Goal: Information Seeking & Learning: Learn about a topic

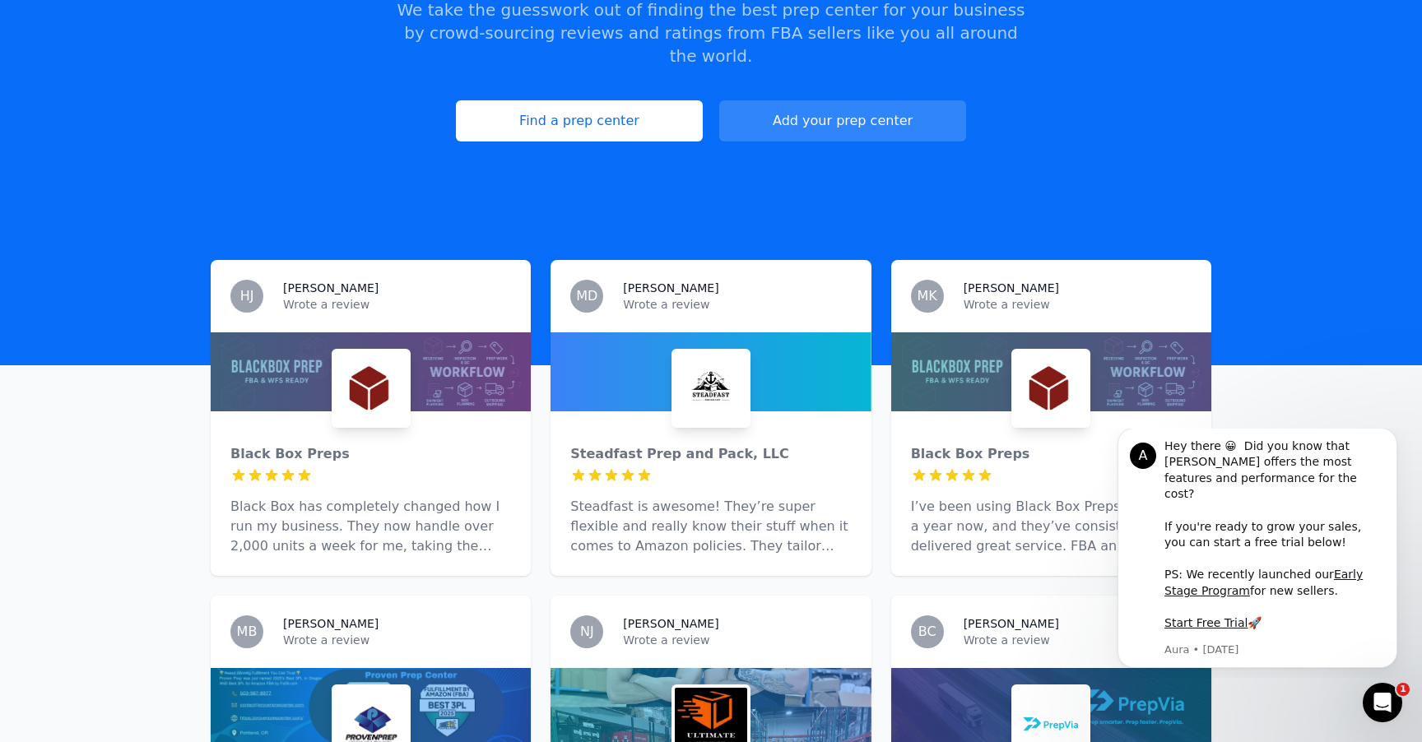
scroll to position [12, 0]
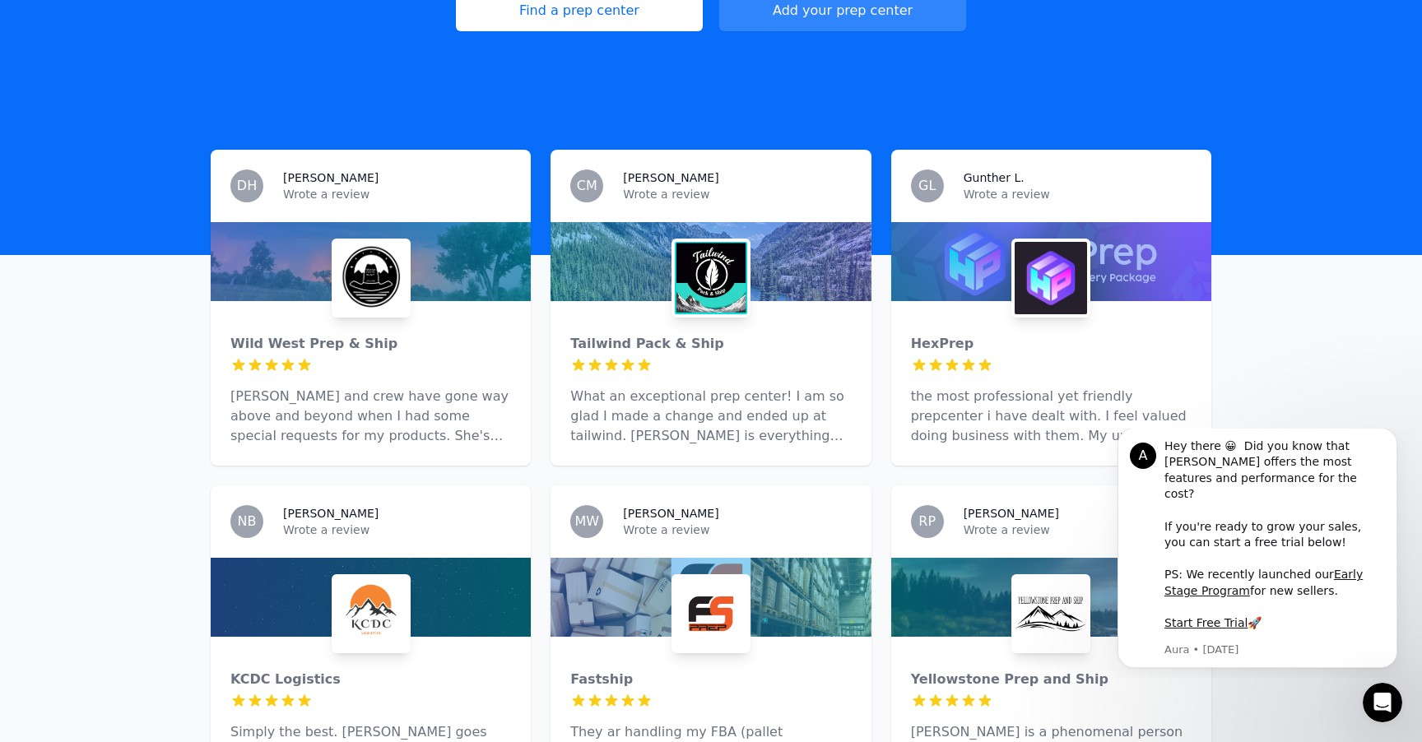
scroll to position [411, 0]
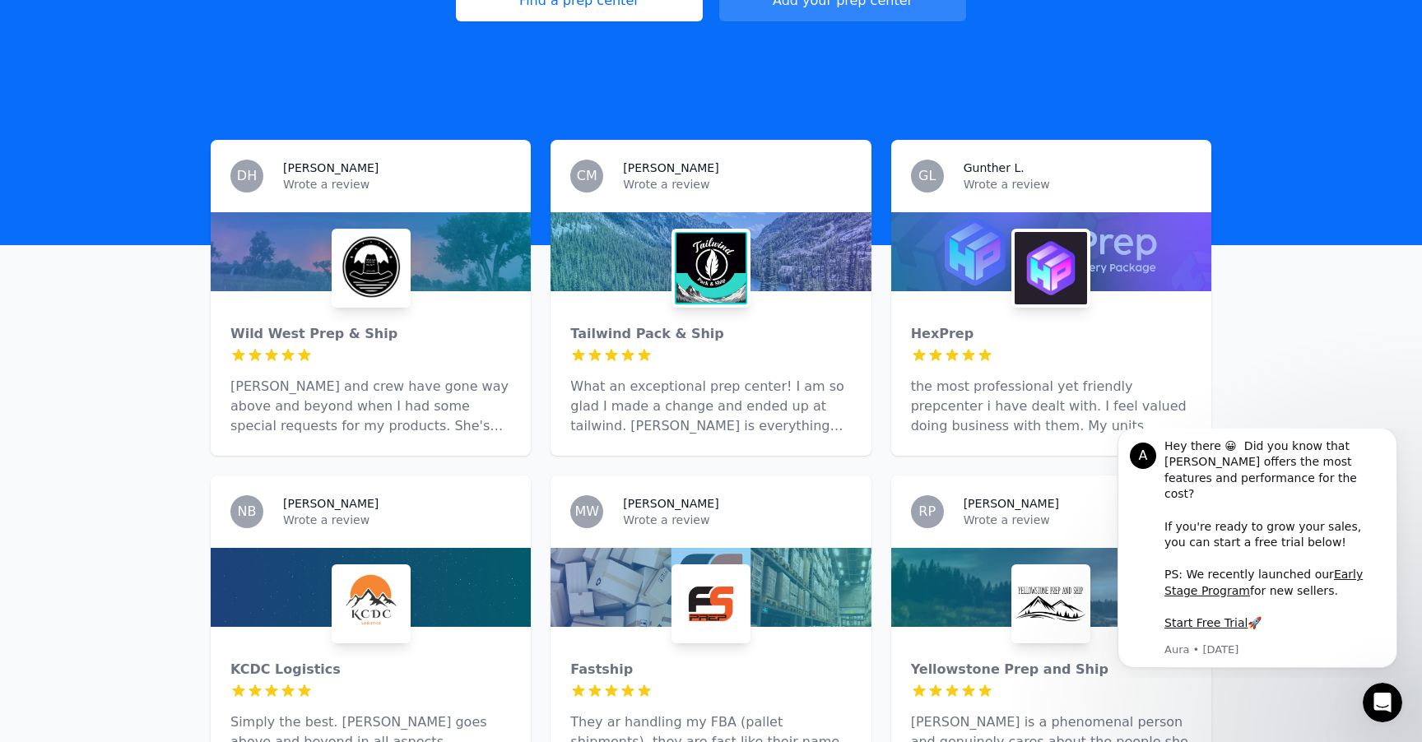
click at [1054, 250] on img at bounding box center [1051, 268] width 72 height 72
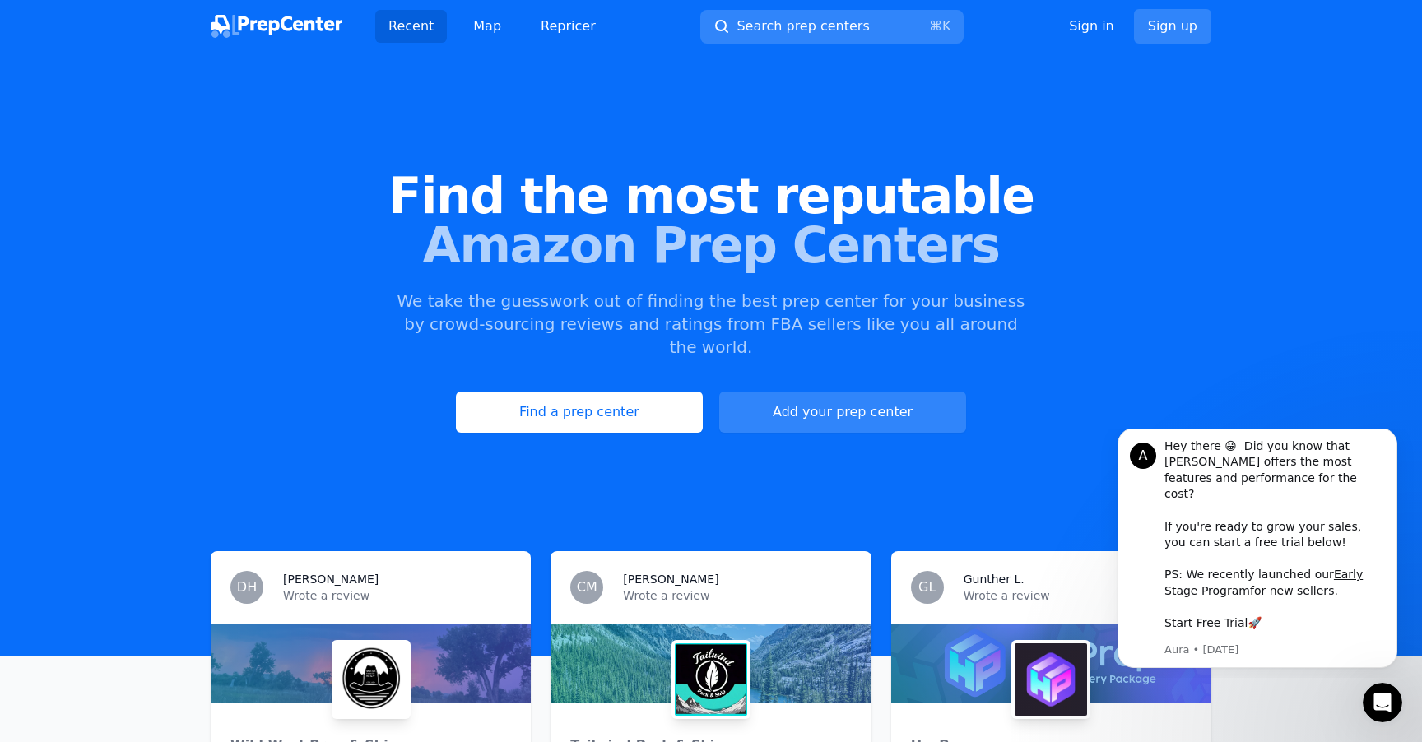
click at [743, 651] on img at bounding box center [711, 679] width 72 height 72
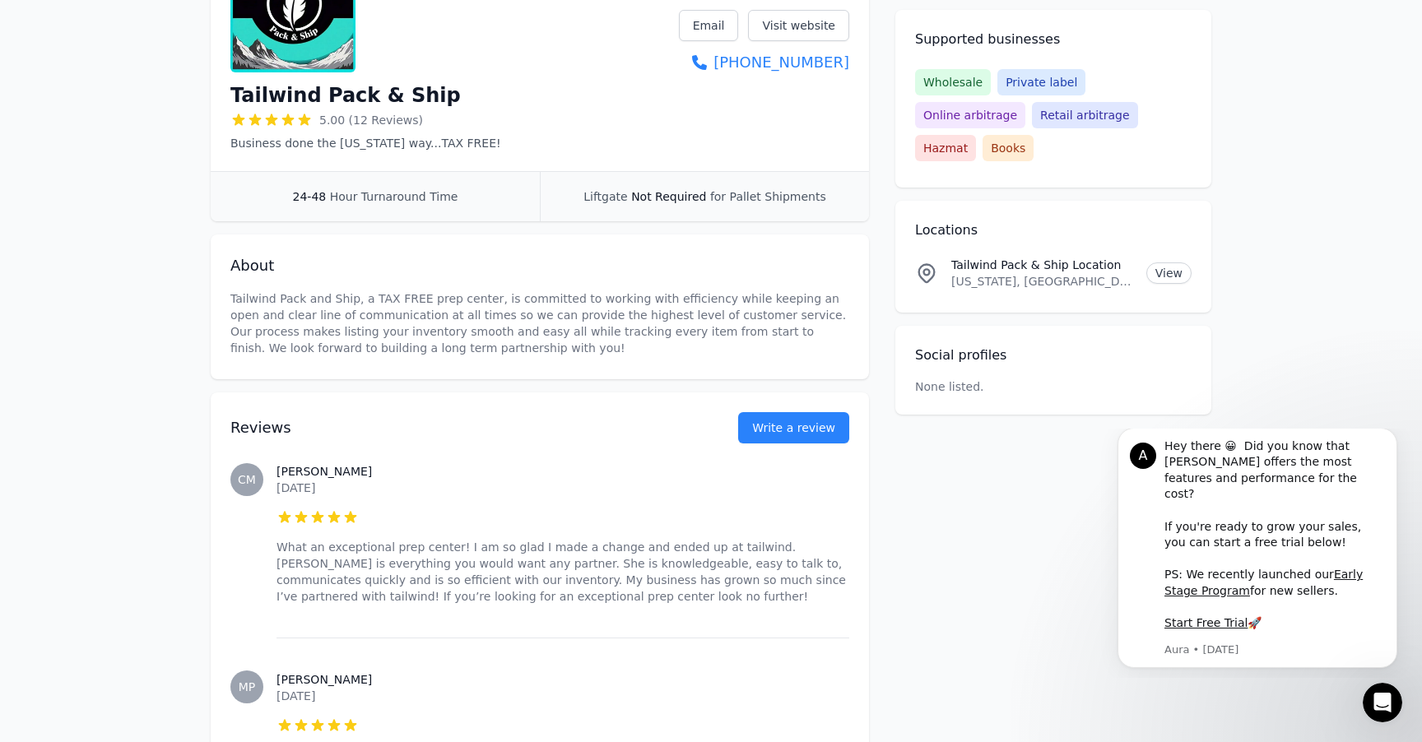
scroll to position [281, 0]
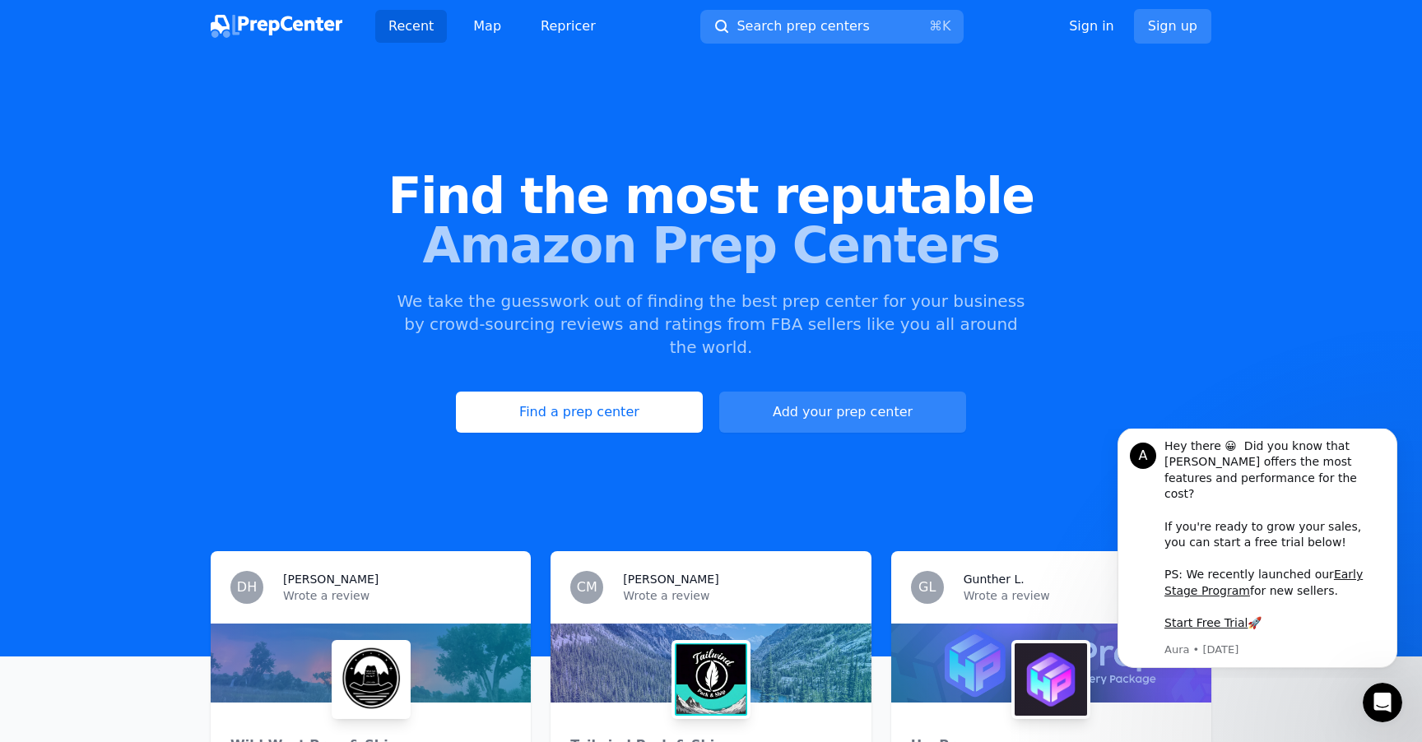
click at [368, 640] on div at bounding box center [371, 679] width 79 height 79
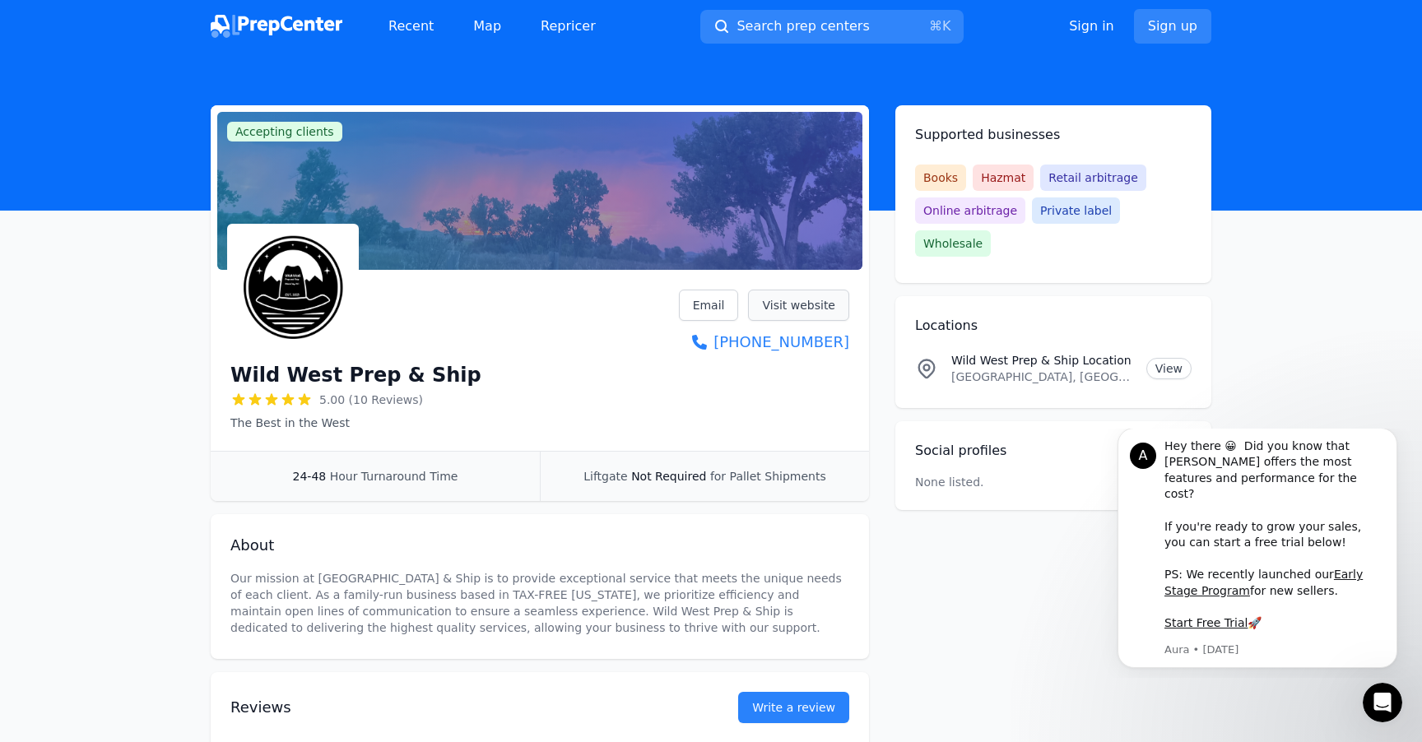
click at [817, 308] on link "Visit website" at bounding box center [798, 305] width 101 height 31
click at [341, 368] on h1 "Wild West Prep & Ship" at bounding box center [355, 375] width 251 height 26
copy div "Wild West Prep & Ship"
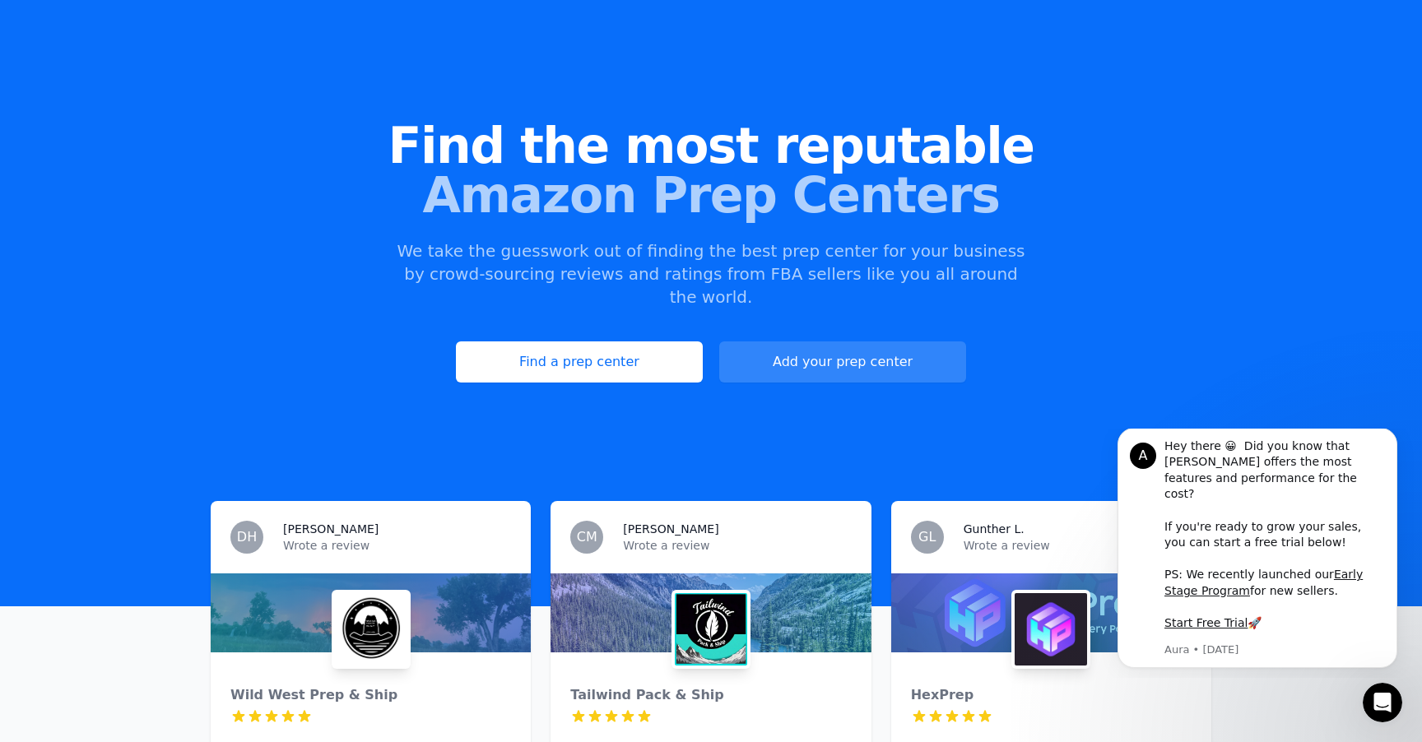
scroll to position [119, 0]
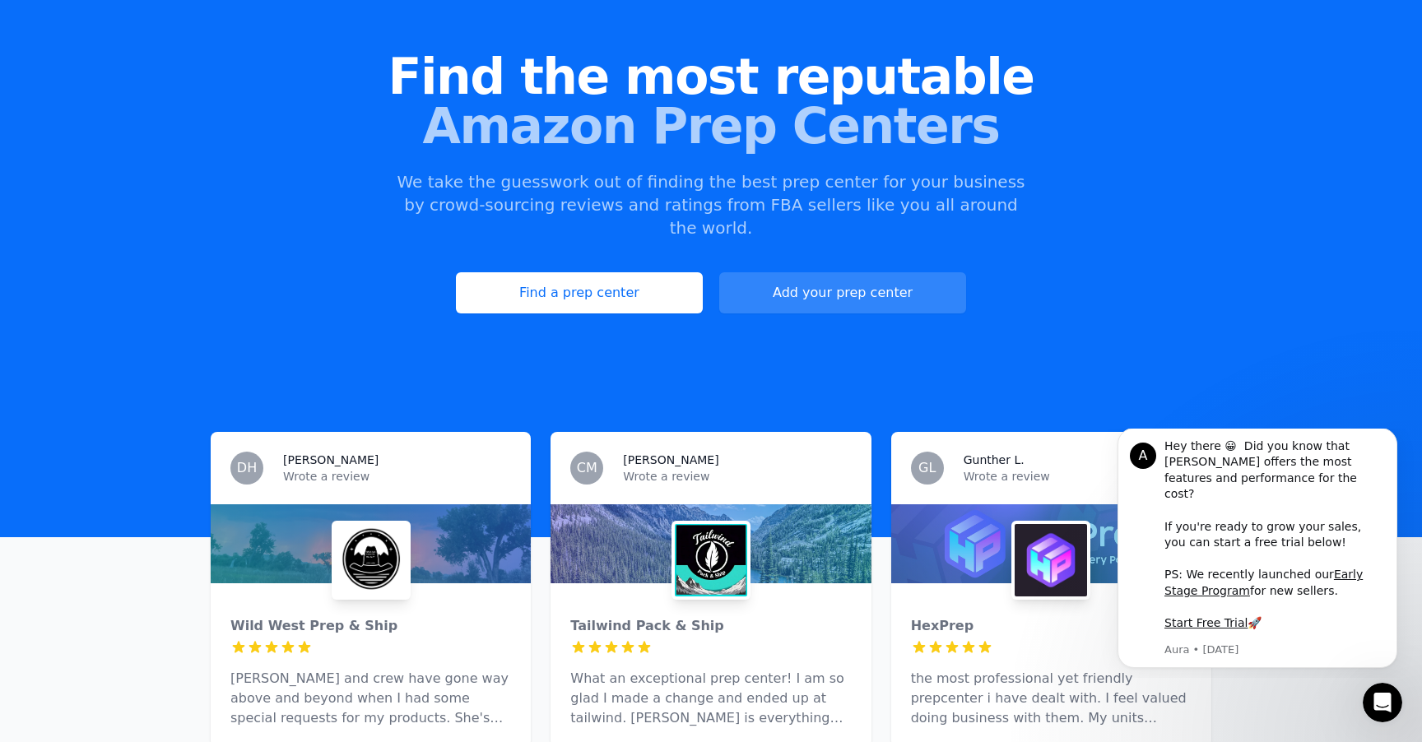
click at [684, 504] on div at bounding box center [710, 543] width 320 height 79
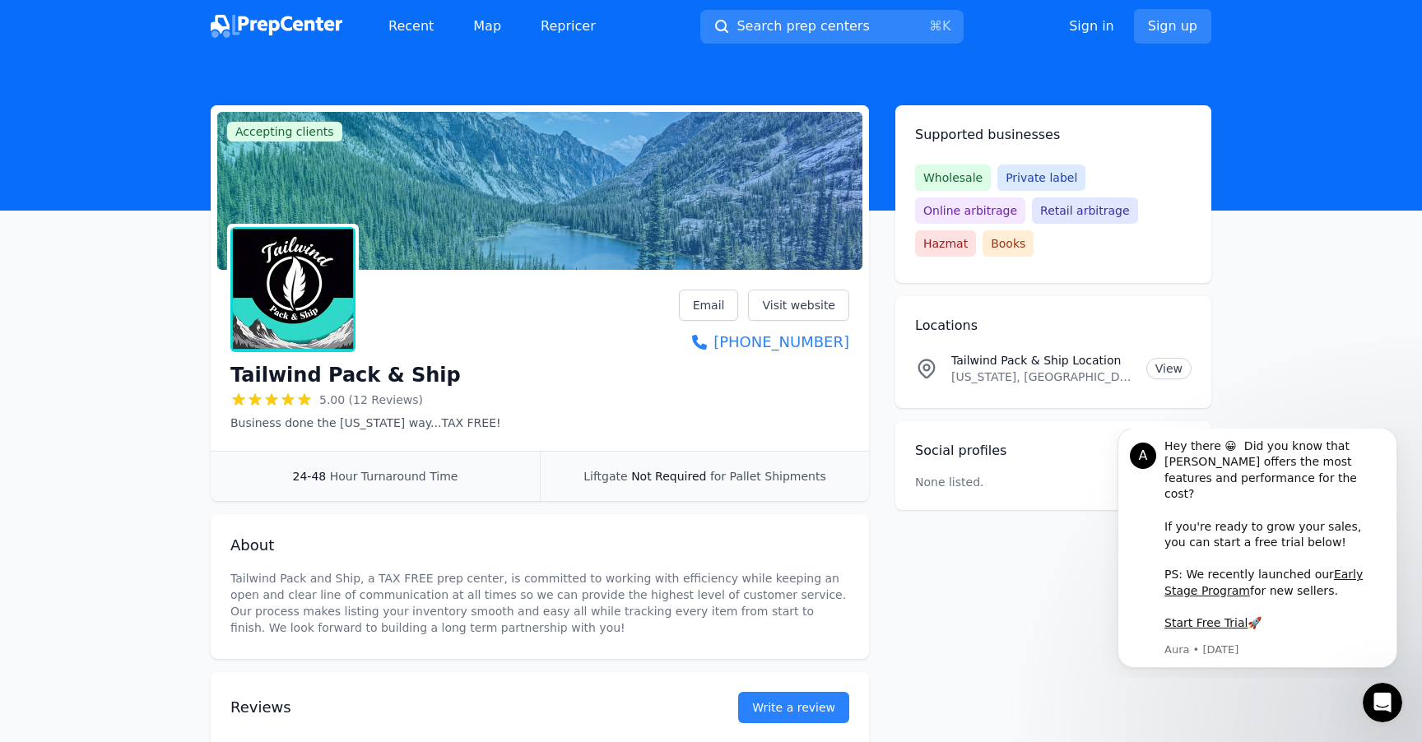
click at [367, 365] on h1 "Tailwind Pack & Ship" at bounding box center [345, 375] width 230 height 26
click at [319, 373] on h1 "Tailwind Pack & Ship" at bounding box center [345, 375] width 230 height 26
click at [351, 373] on h1 "Tailwind Pack & Ship" at bounding box center [345, 375] width 230 height 26
drag, startPoint x: 224, startPoint y: 372, endPoint x: 458, endPoint y: 372, distance: 233.7
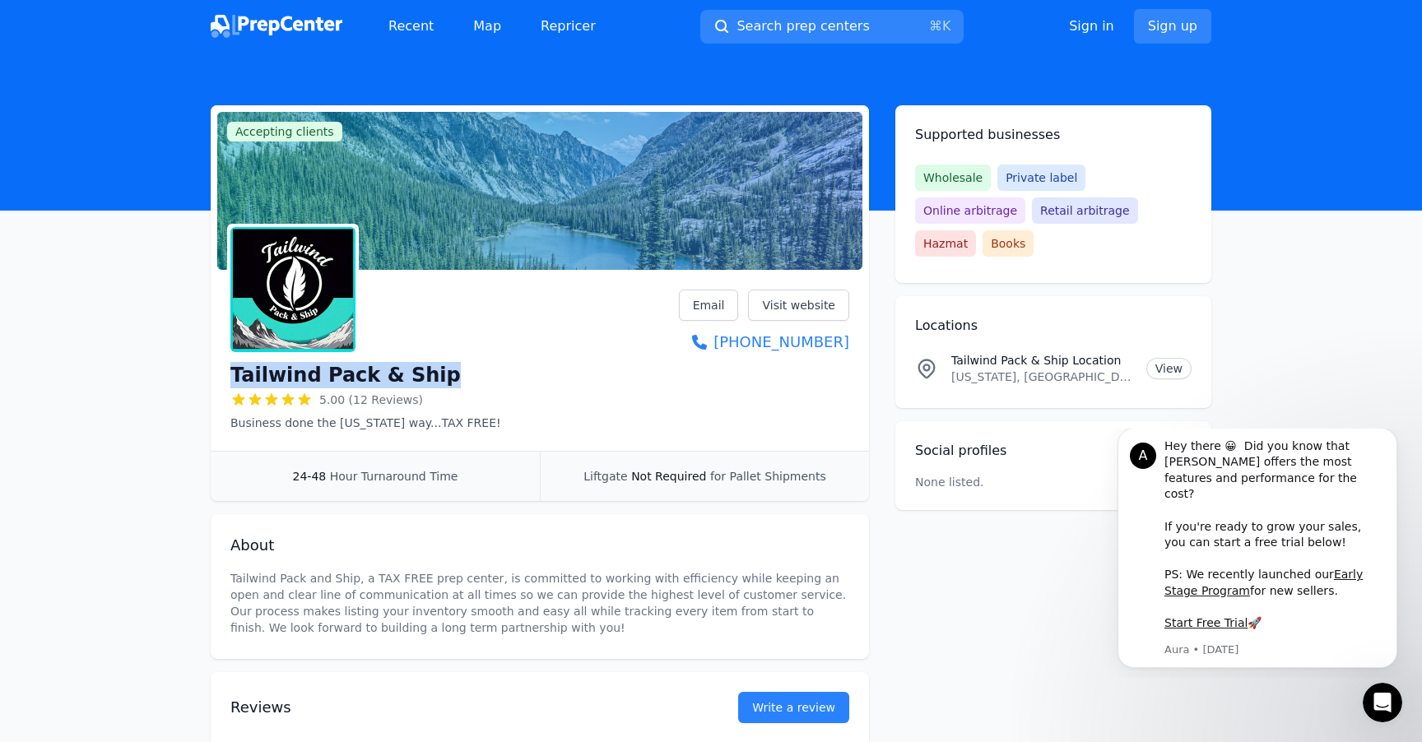
click at [458, 372] on div "Tailwind Pack & Ship 5.00 (12 Reviews) Business done the [US_STATE] way...TAX F…" at bounding box center [540, 363] width 658 height 174
copy h1 "Tailwind Pack & Ship"
